Goal: Task Accomplishment & Management: Use online tool/utility

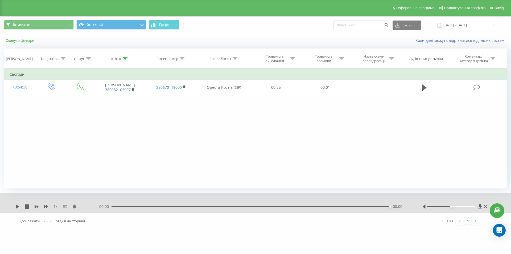
click at [15, 39] on button "Скинути фільтри" at bounding box center [20, 40] width 33 height 5
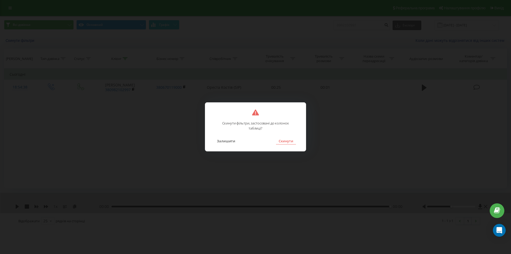
click at [288, 139] on button "Скинути" at bounding box center [286, 140] width 20 height 7
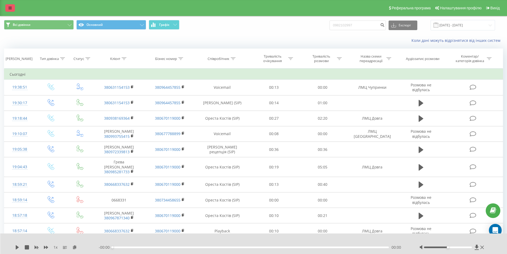
click at [12, 9] on link at bounding box center [10, 7] width 10 height 7
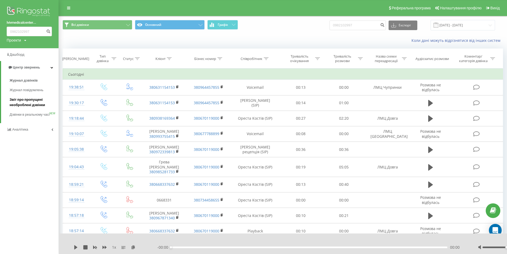
click at [35, 101] on span "Звіт про пропущені необроблені дзвінки" at bounding box center [33, 102] width 46 height 11
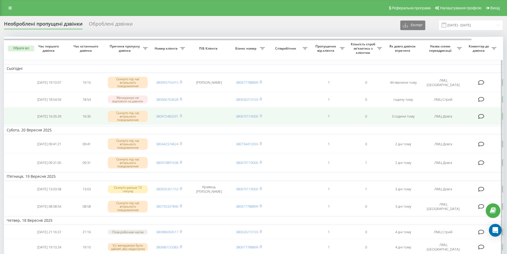
click at [485, 118] on icon at bounding box center [482, 116] width 6 height 5
